Goal: Transaction & Acquisition: Purchase product/service

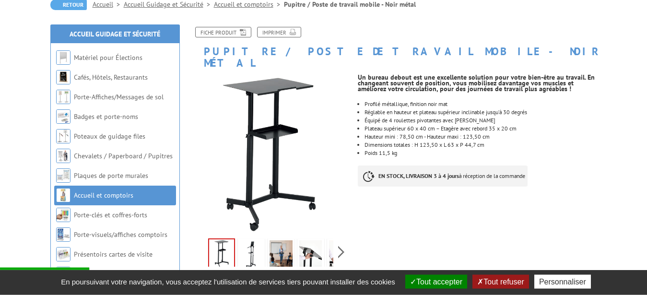
scroll to position [104, 0]
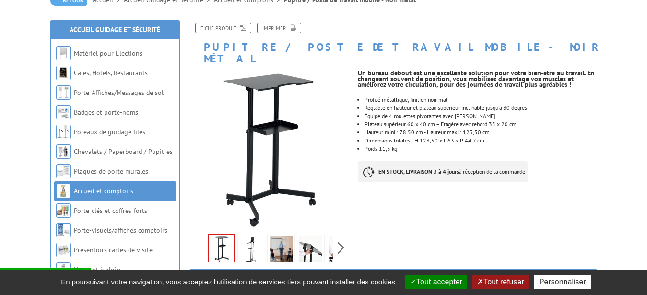
click at [247, 236] on img at bounding box center [251, 251] width 23 height 30
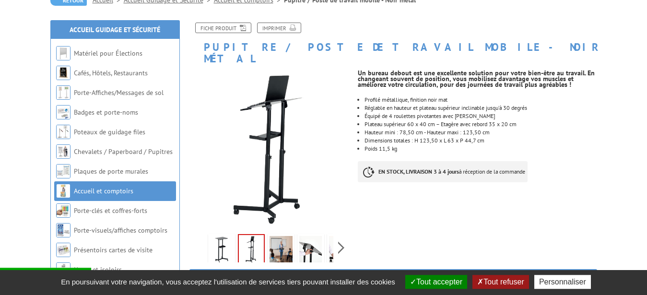
click at [309, 236] on img at bounding box center [311, 251] width 23 height 30
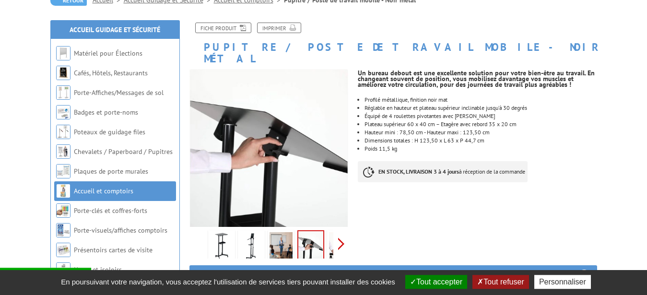
click at [341, 231] on div "Previous Next" at bounding box center [271, 244] width 162 height 34
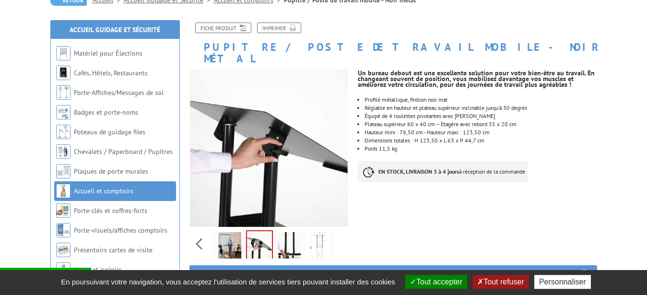
click at [296, 235] on img at bounding box center [289, 247] width 23 height 30
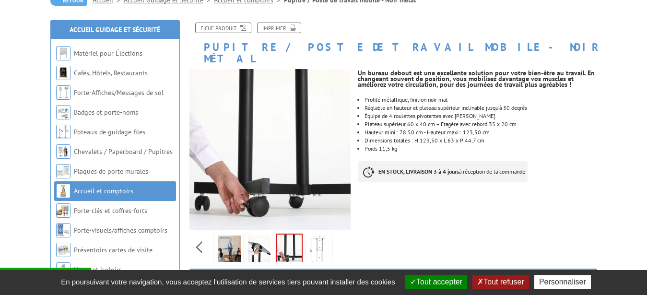
click at [307, 234] on link at bounding box center [319, 251] width 27 height 34
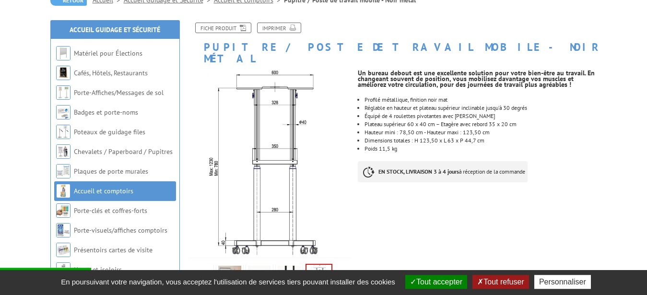
click at [288, 266] on img at bounding box center [289, 281] width 23 height 30
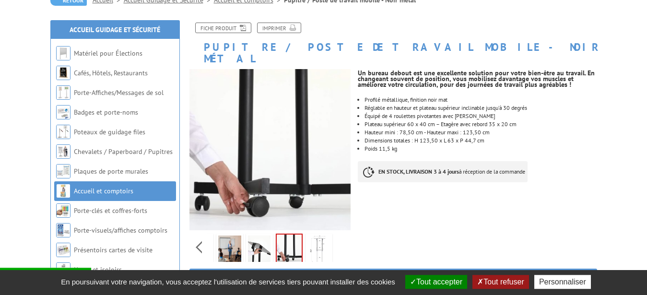
click at [317, 239] on img at bounding box center [319, 251] width 23 height 30
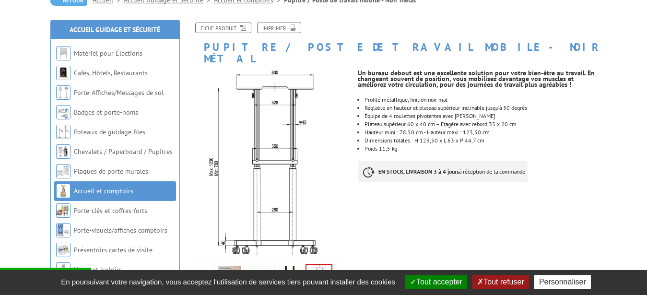
click at [289, 266] on img at bounding box center [289, 281] width 23 height 30
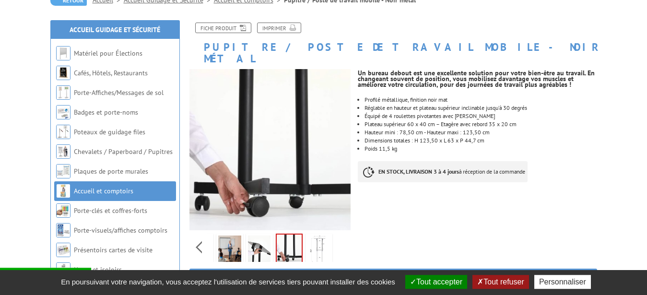
click at [266, 240] on img at bounding box center [259, 251] width 23 height 30
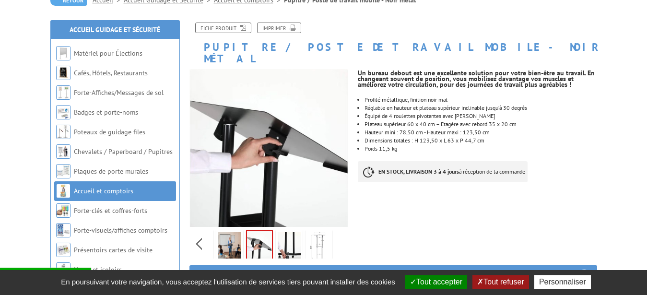
click at [237, 232] on img at bounding box center [229, 247] width 23 height 30
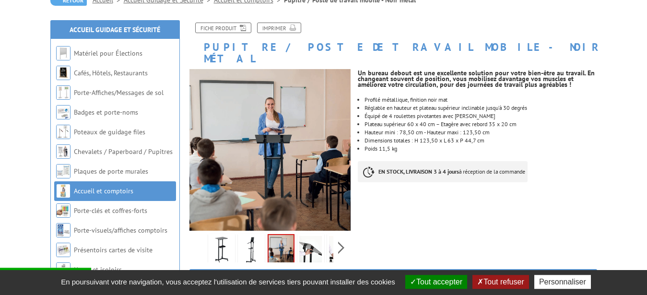
click at [201, 233] on div "Previous Next" at bounding box center [271, 248] width 162 height 34
click at [231, 239] on img at bounding box center [221, 251] width 23 height 30
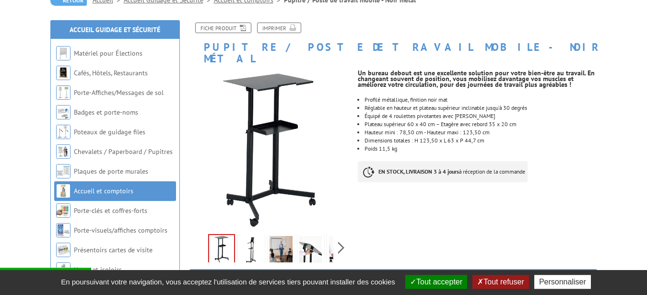
click at [252, 237] on img at bounding box center [251, 251] width 23 height 30
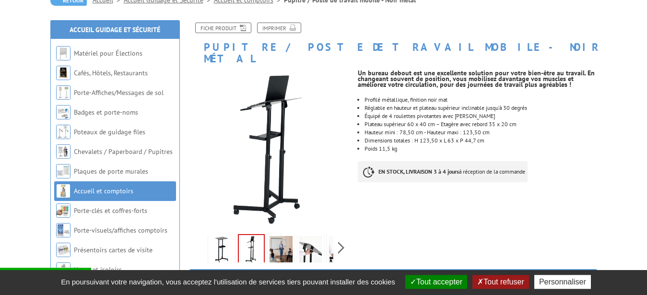
click at [284, 236] on img at bounding box center [281, 251] width 23 height 30
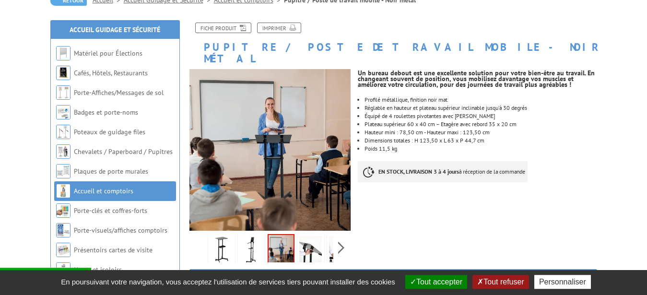
click at [314, 236] on img at bounding box center [311, 251] width 23 height 30
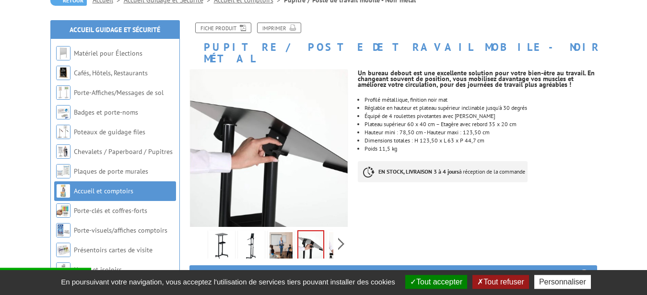
click at [279, 240] on img at bounding box center [281, 247] width 23 height 30
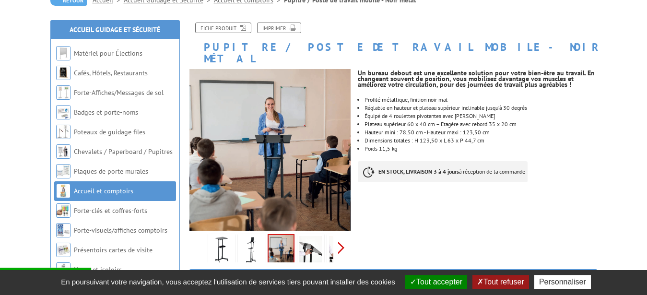
click at [340, 238] on div "Previous Next" at bounding box center [271, 248] width 162 height 34
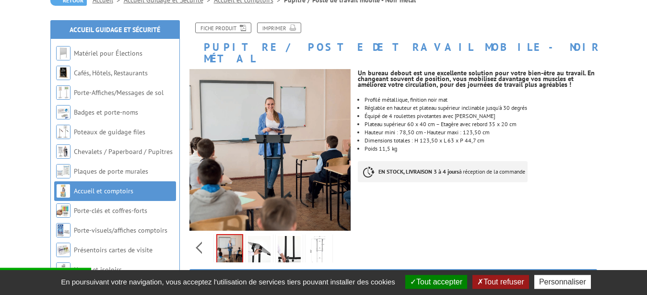
click at [287, 241] on img at bounding box center [289, 251] width 23 height 30
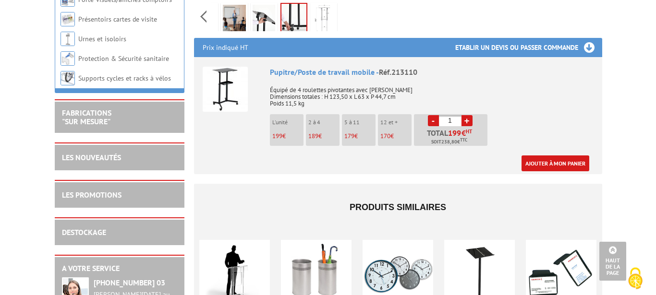
scroll to position [338, 0]
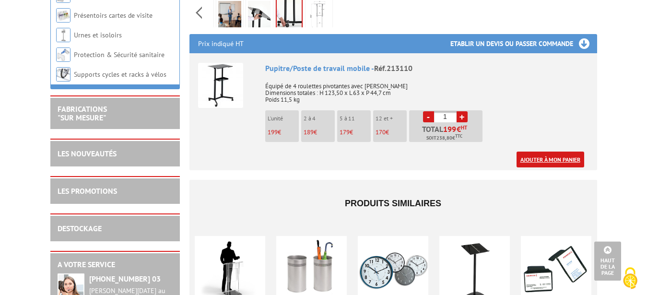
click at [552, 152] on link "Ajouter à mon panier" at bounding box center [551, 160] width 68 height 16
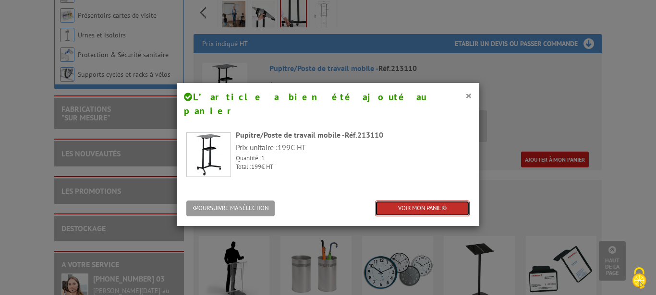
click at [411, 201] on link "VOIR MON PANIER" at bounding box center [422, 209] width 95 height 16
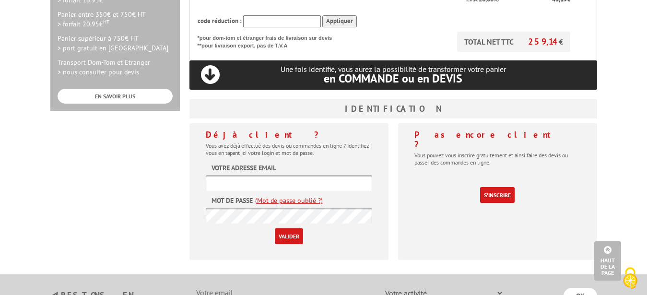
scroll to position [330, 0]
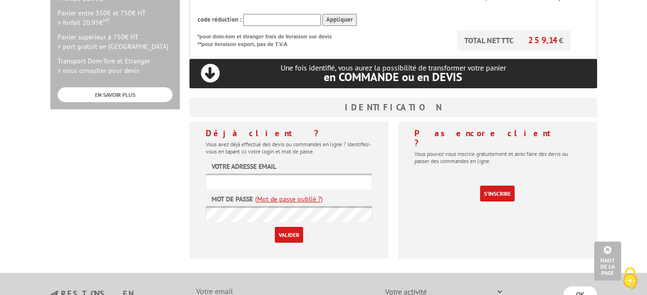
click at [268, 174] on input "text" at bounding box center [289, 182] width 167 height 16
click at [497, 186] on link "S'inscrire" at bounding box center [497, 194] width 35 height 16
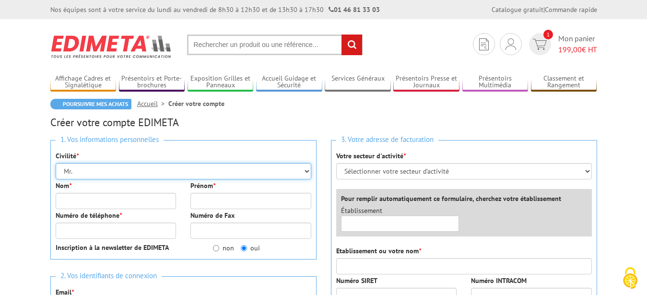
click at [56, 163] on select "Mr. Mme. Mlle." at bounding box center [184, 171] width 256 height 16
select select "Mme."
click option "Mme." at bounding box center [0, 0] width 0 height 0
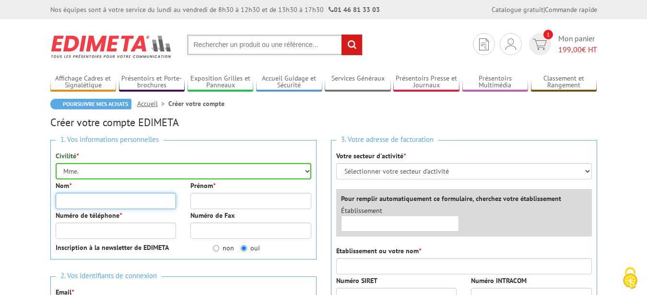
click at [139, 202] on input "Nom *" at bounding box center [116, 201] width 121 height 16
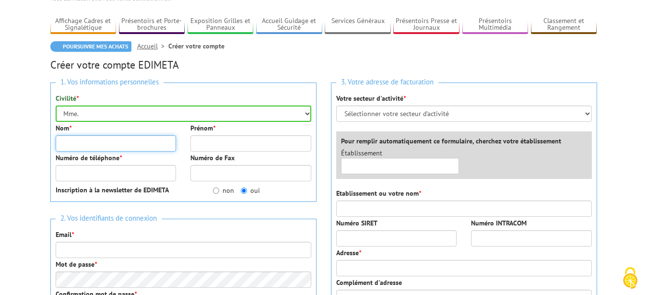
scroll to position [56, 0]
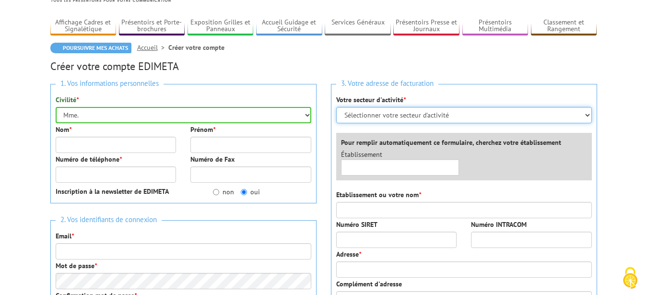
click at [336, 107] on select "Sélectionner votre secteur d'activité Administrations et collectivités Magasins…" at bounding box center [464, 115] width 256 height 16
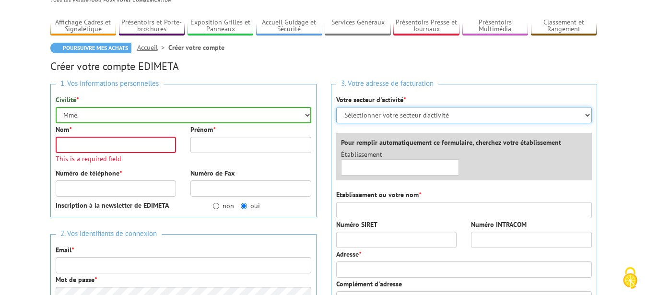
select select "876"
click option "Administrations et collectivités" at bounding box center [0, 0] width 0 height 0
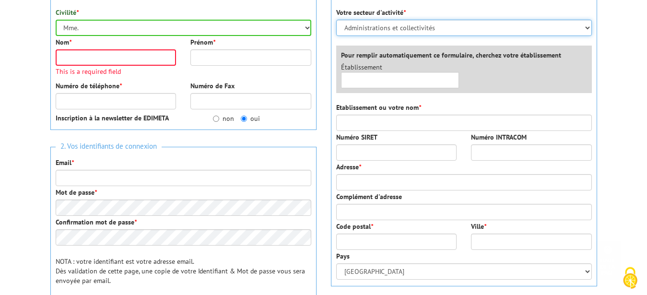
scroll to position [142, 0]
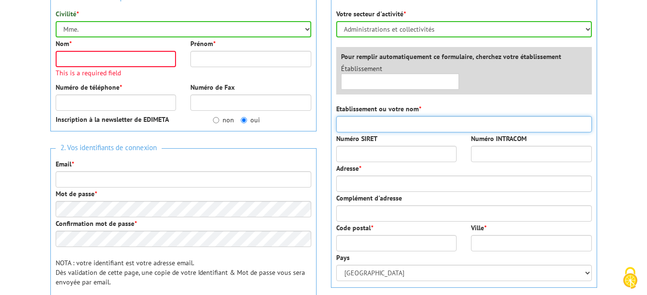
click at [419, 125] on input "Etablissement ou votre nom *" at bounding box center [464, 124] width 256 height 16
click at [356, 125] on input "GPA GEM16" at bounding box center [464, 124] width 256 height 16
type input "GPA - GEM16"
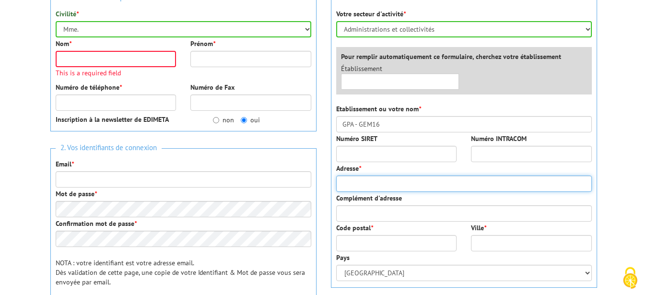
click at [357, 180] on input "Adresse *" at bounding box center [464, 184] width 256 height 16
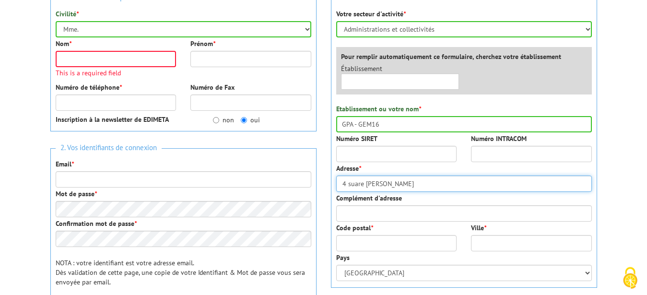
click at [350, 184] on input "4 suare Jean Bouillon" at bounding box center [464, 184] width 256 height 16
type input "[STREET_ADDRESS][PERSON_NAME]"
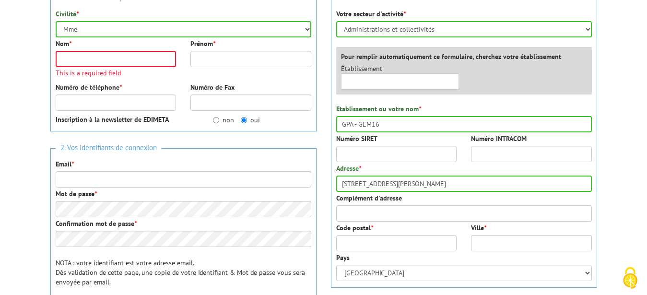
click at [408, 168] on div "Adresse * 4 square Jean Bouillon" at bounding box center [464, 178] width 256 height 28
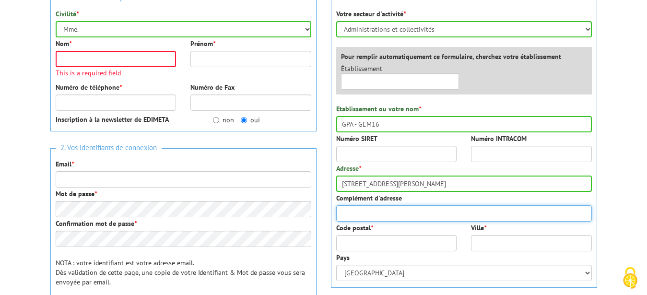
click at [379, 213] on input "Complément d'adresse" at bounding box center [464, 213] width 256 height 16
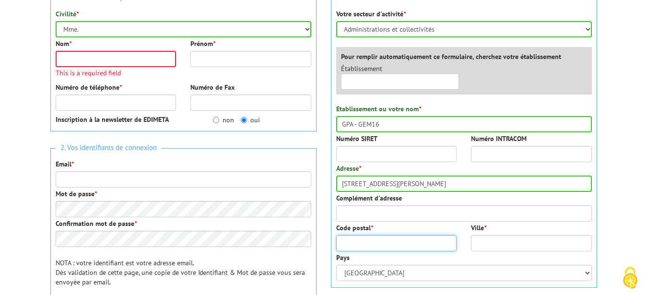
click at [371, 240] on input "Code postal *" at bounding box center [396, 243] width 121 height 16
type input "16230"
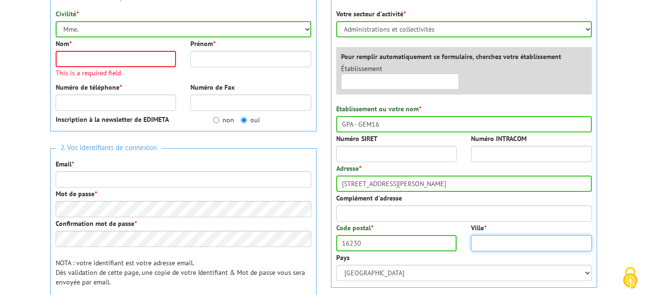
click at [492, 245] on input "Ville *" at bounding box center [531, 243] width 121 height 16
type input "MANSLE"
click at [443, 197] on div "Complément d'adresse" at bounding box center [464, 207] width 256 height 28
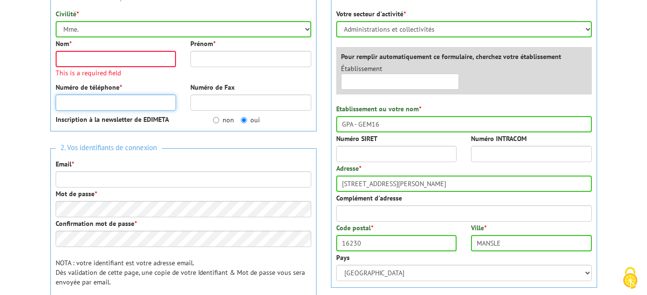
click at [135, 104] on input "Numéro de téléphone *" at bounding box center [116, 103] width 121 height 16
type input "0616431296"
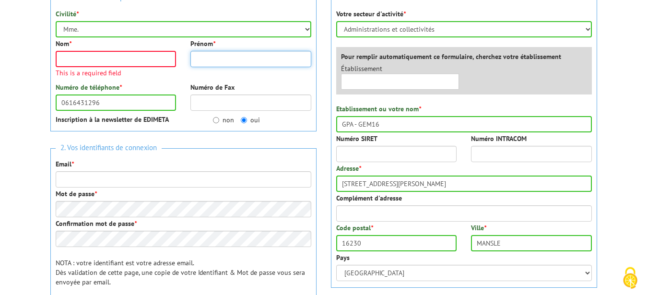
click at [218, 55] on input "Prénom *" at bounding box center [251, 59] width 121 height 16
type input "Sandrine"
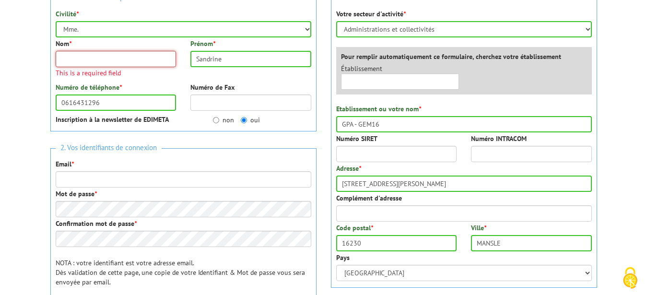
click at [131, 58] on input "Nom *" at bounding box center [116, 59] width 121 height 16
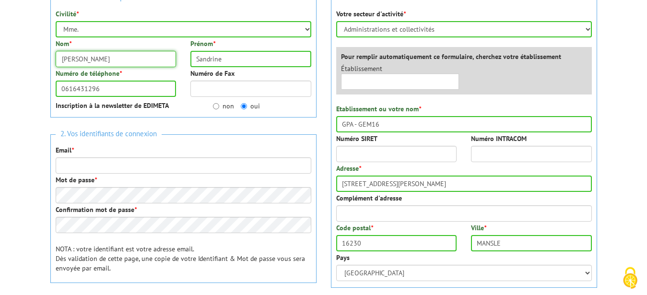
type input "SEGALINI"
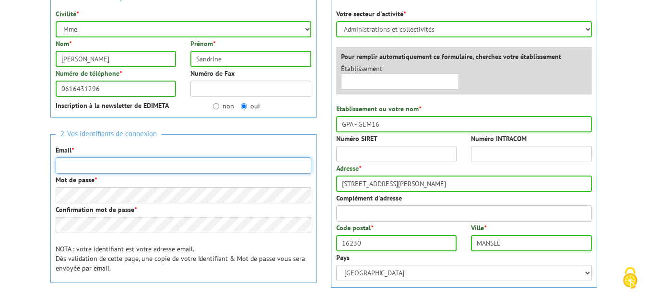
click at [88, 170] on input "Email *" at bounding box center [184, 165] width 256 height 16
type input "s.segalini@gpa-asso.fr"
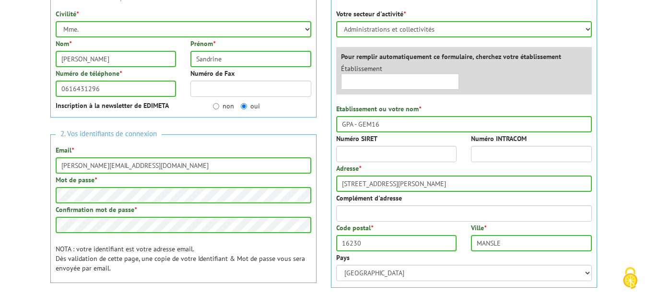
click at [164, 129] on h3 "2. Vos identifiants de connexion" at bounding box center [184, 134] width 256 height 13
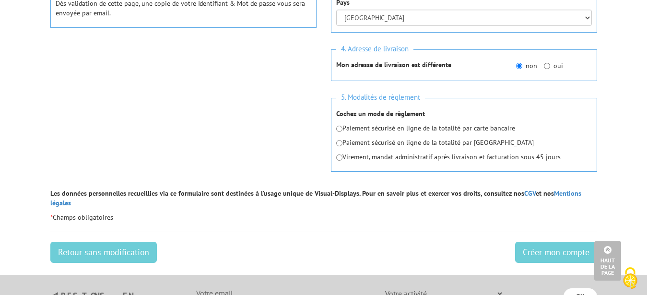
scroll to position [399, 0]
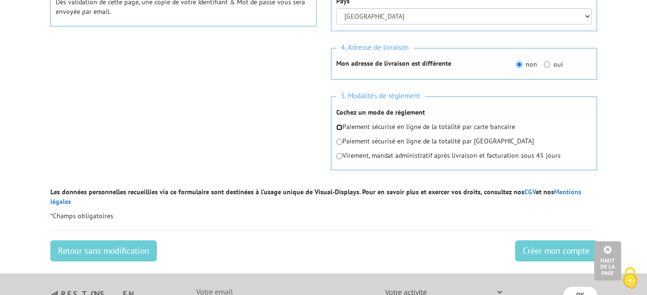
click at [339, 127] on input "radio" at bounding box center [339, 127] width 6 height 6
radio input "true"
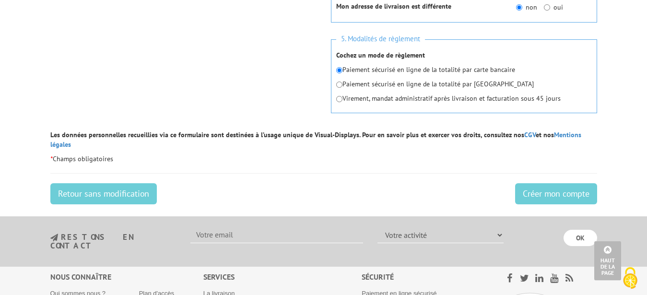
scroll to position [477, 0]
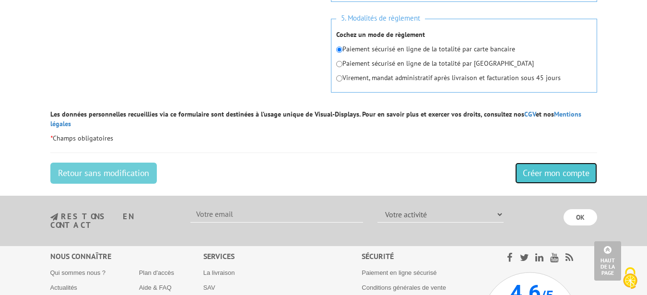
click at [542, 165] on input "Créer mon compte" at bounding box center [556, 173] width 82 height 21
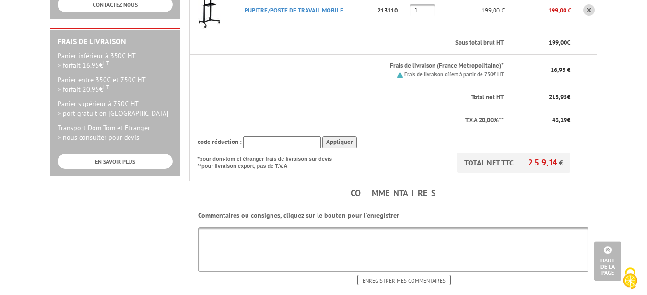
scroll to position [286, 0]
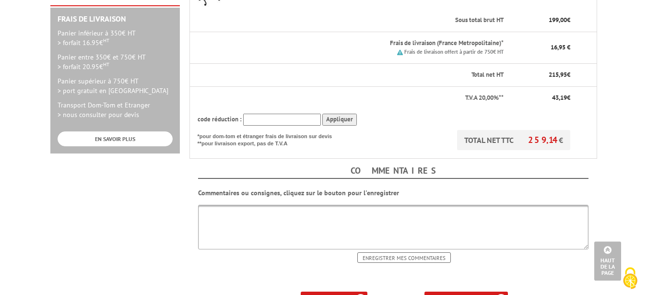
click at [461, 295] on b "ma commande" at bounding box center [469, 299] width 40 height 7
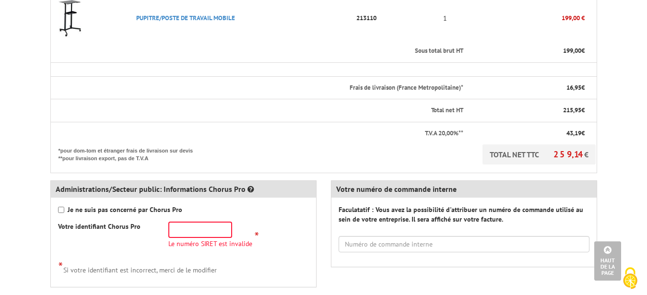
scroll to position [306, 0]
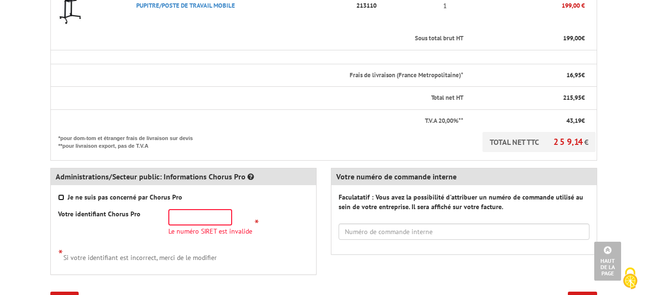
click at [63, 194] on input "Je ne suis pas concerné par Chorus Pro" at bounding box center [61, 197] width 6 height 6
checkbox input "true"
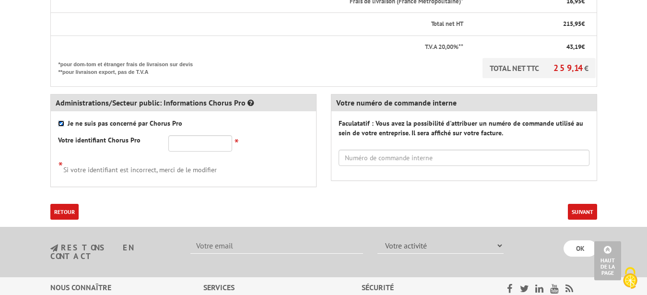
scroll to position [412, 0]
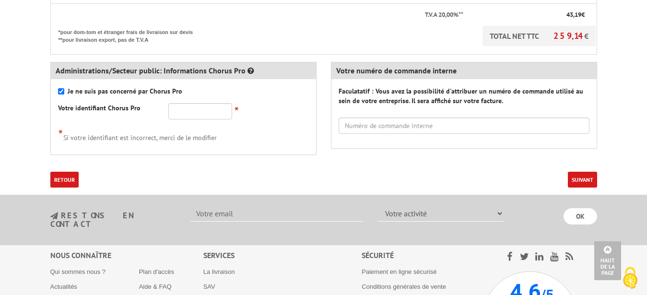
click at [581, 172] on button "Suivant" at bounding box center [582, 180] width 29 height 16
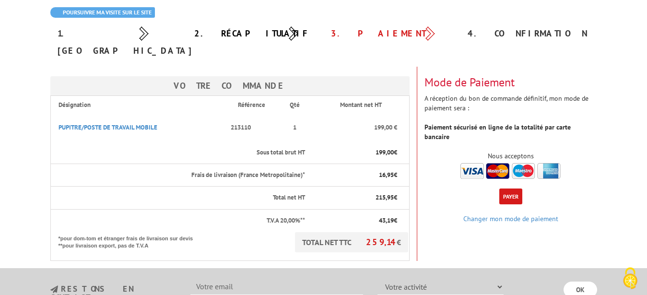
scroll to position [114, 0]
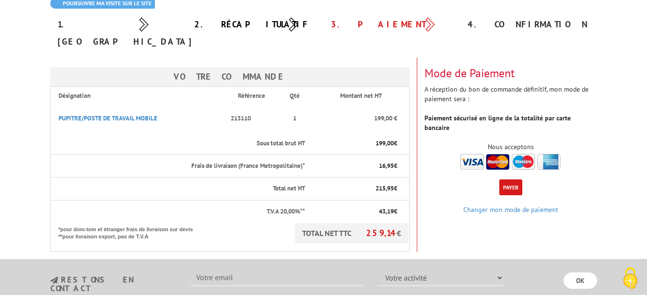
click at [510, 180] on button "Payer" at bounding box center [511, 188] width 23 height 16
